Goal: Information Seeking & Learning: Compare options

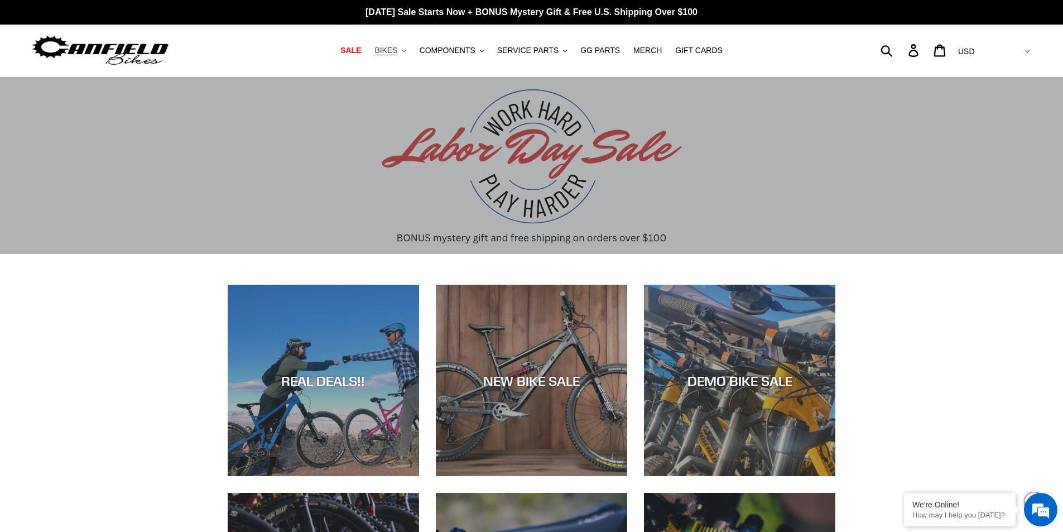
click at [397, 55] on span "BIKES" at bounding box center [385, 50] width 23 height 9
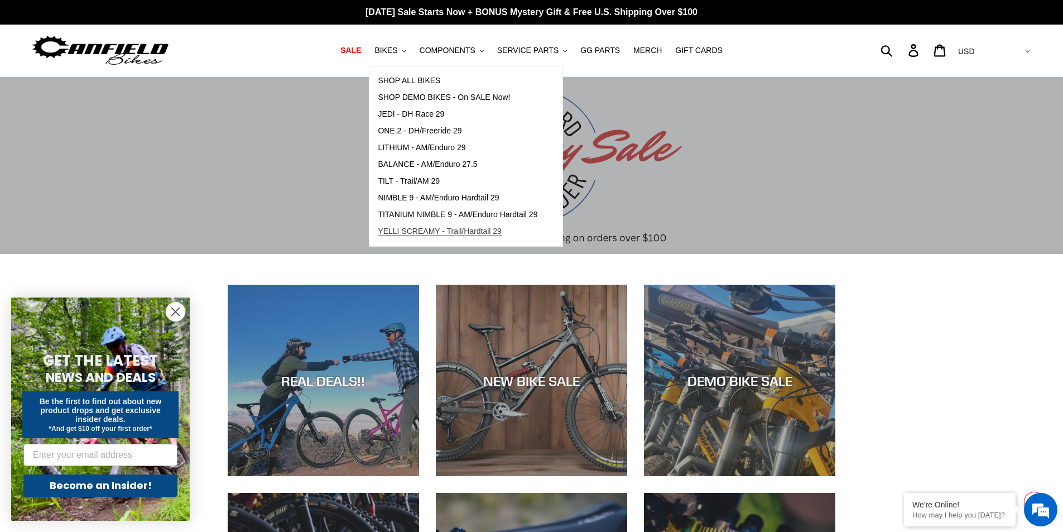
click at [398, 234] on span "YELLI SCREAMY - Trail/Hardtail 29" at bounding box center [440, 230] width 124 height 9
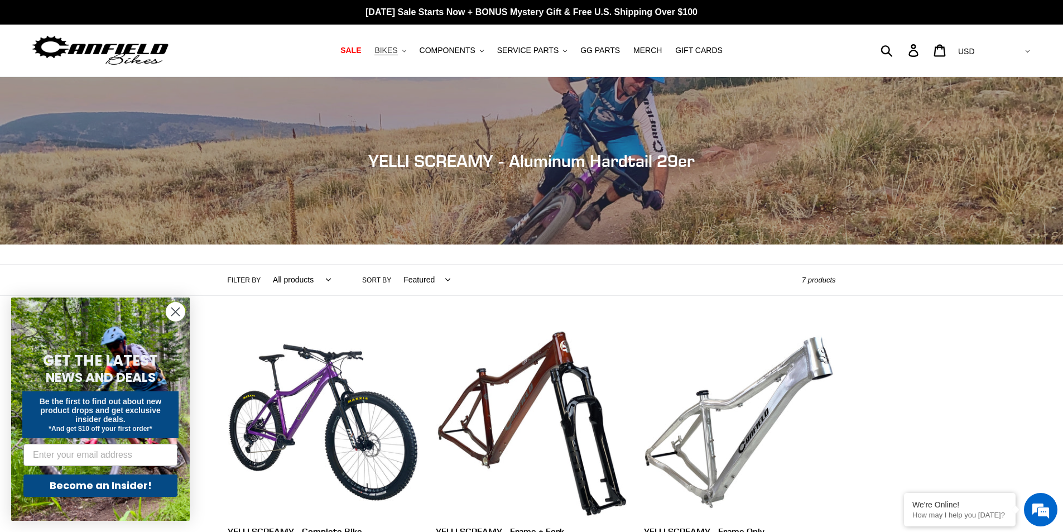
click at [397, 51] on span "BIKES" at bounding box center [385, 50] width 23 height 9
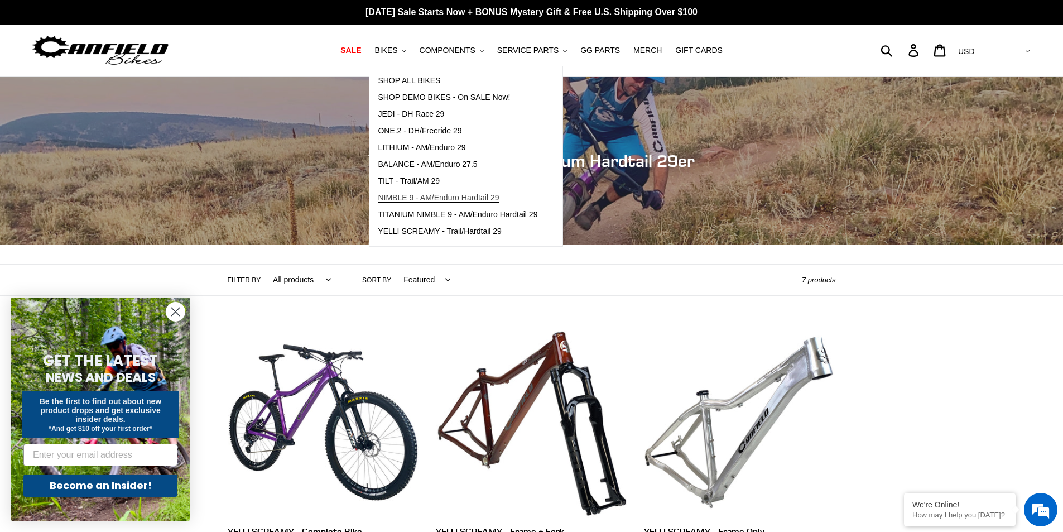
click at [451, 201] on span "NIMBLE 9 - AM/Enduro Hardtail 29" at bounding box center [438, 197] width 121 height 9
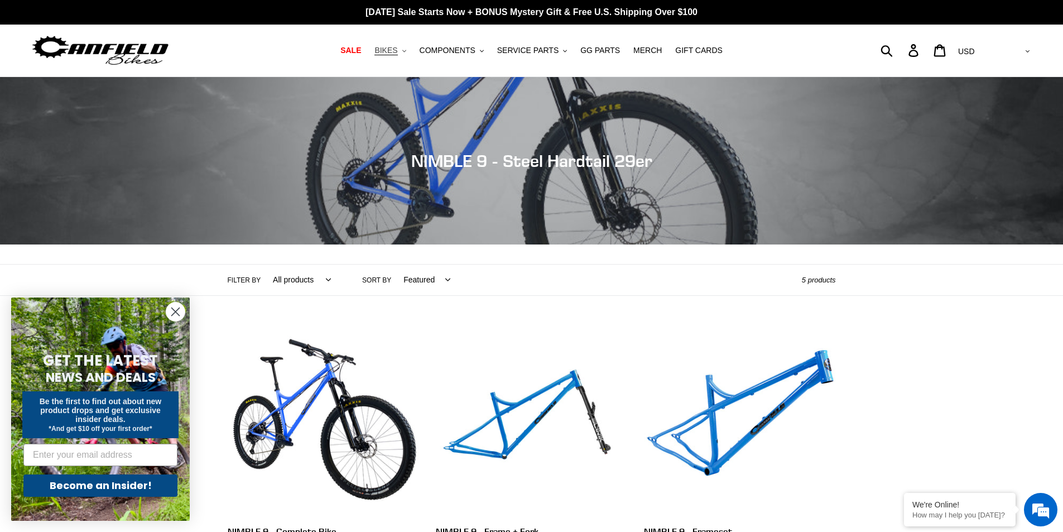
click at [394, 55] on span "BIKES" at bounding box center [385, 50] width 23 height 9
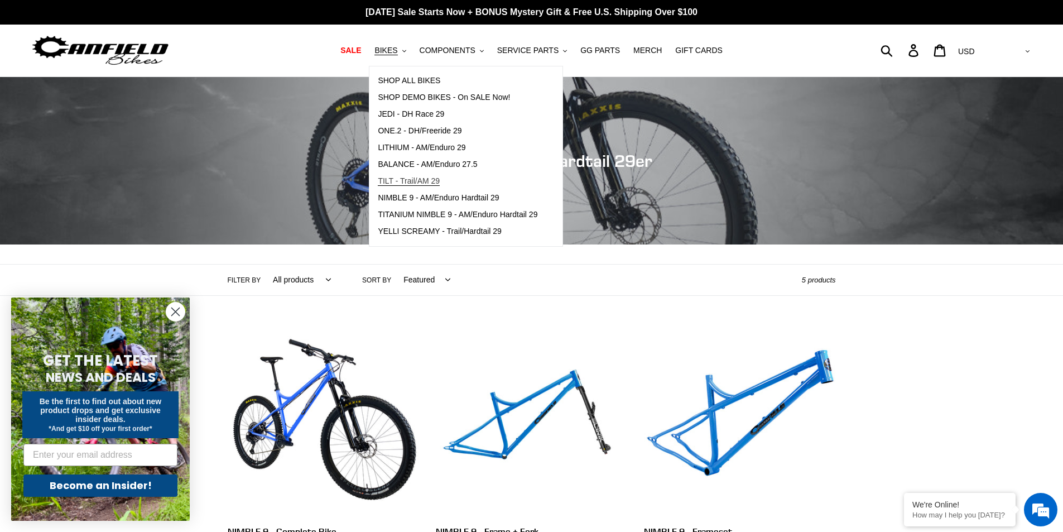
click at [418, 184] on span "TILT - Trail/AM 29" at bounding box center [409, 180] width 62 height 9
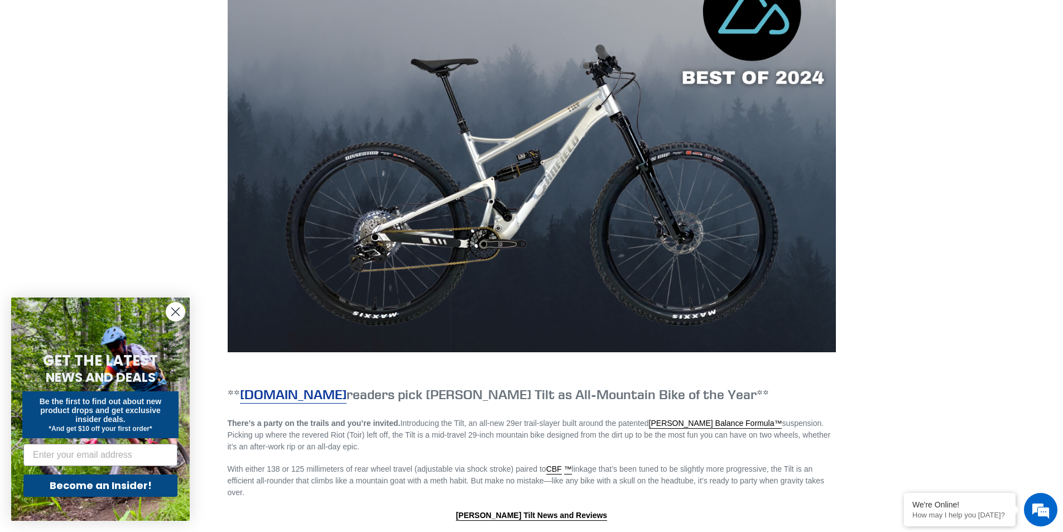
scroll to position [1004, 0]
